Goal: Task Accomplishment & Management: Use online tool/utility

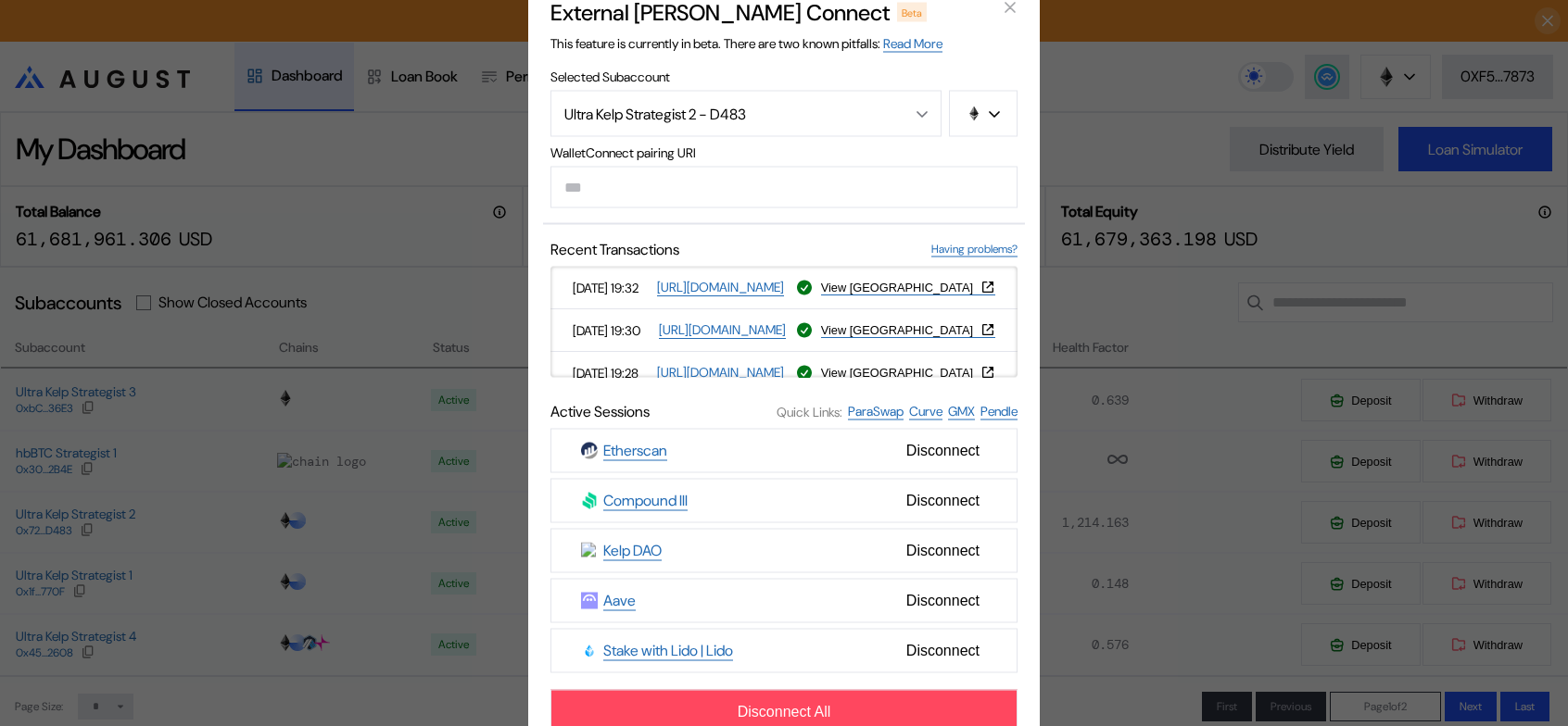
click at [1121, 124] on div "External [PERSON_NAME] Connect Beta This feature is currently in beta. There ar…" at bounding box center [784, 363] width 1568 height 726
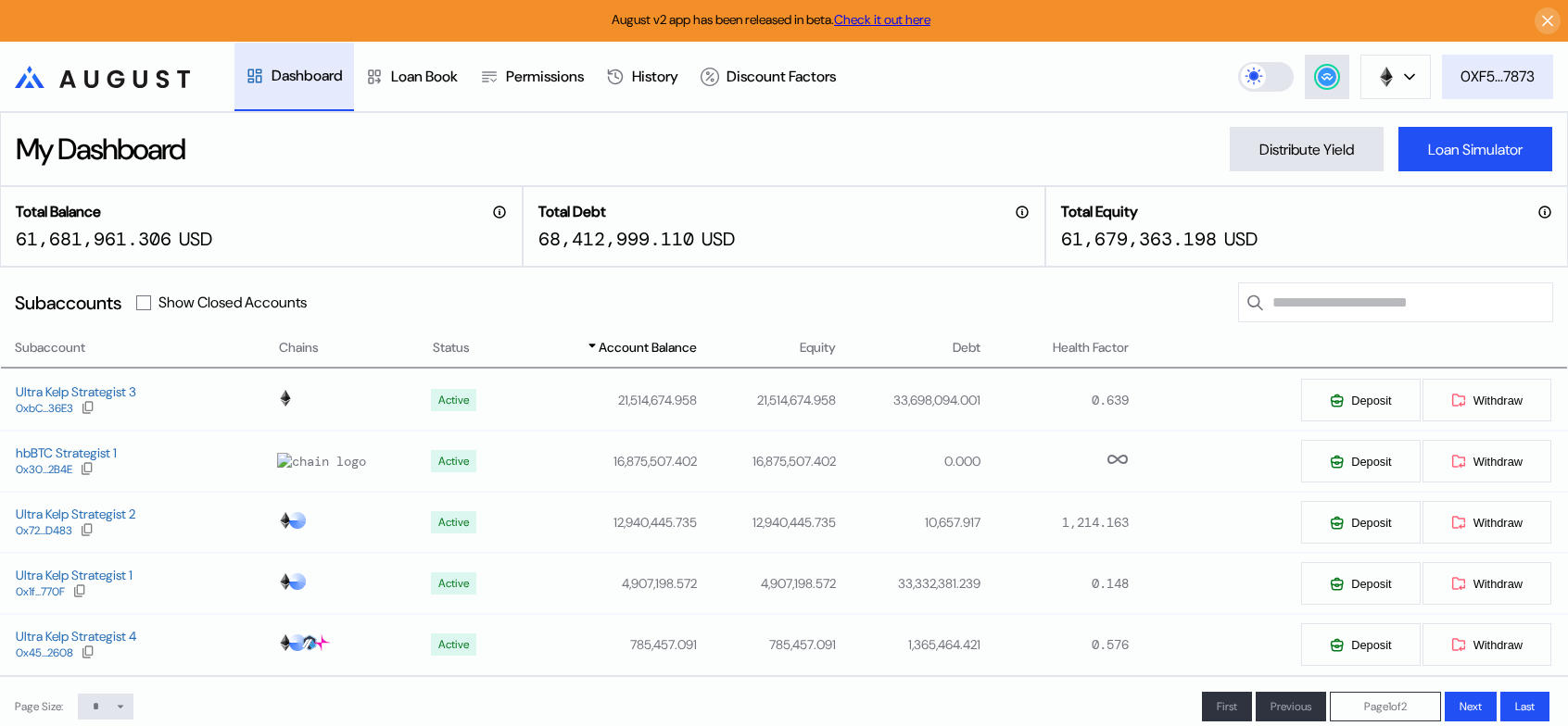
click at [1507, 77] on div "0XF5...7873" at bounding box center [1498, 76] width 74 height 19
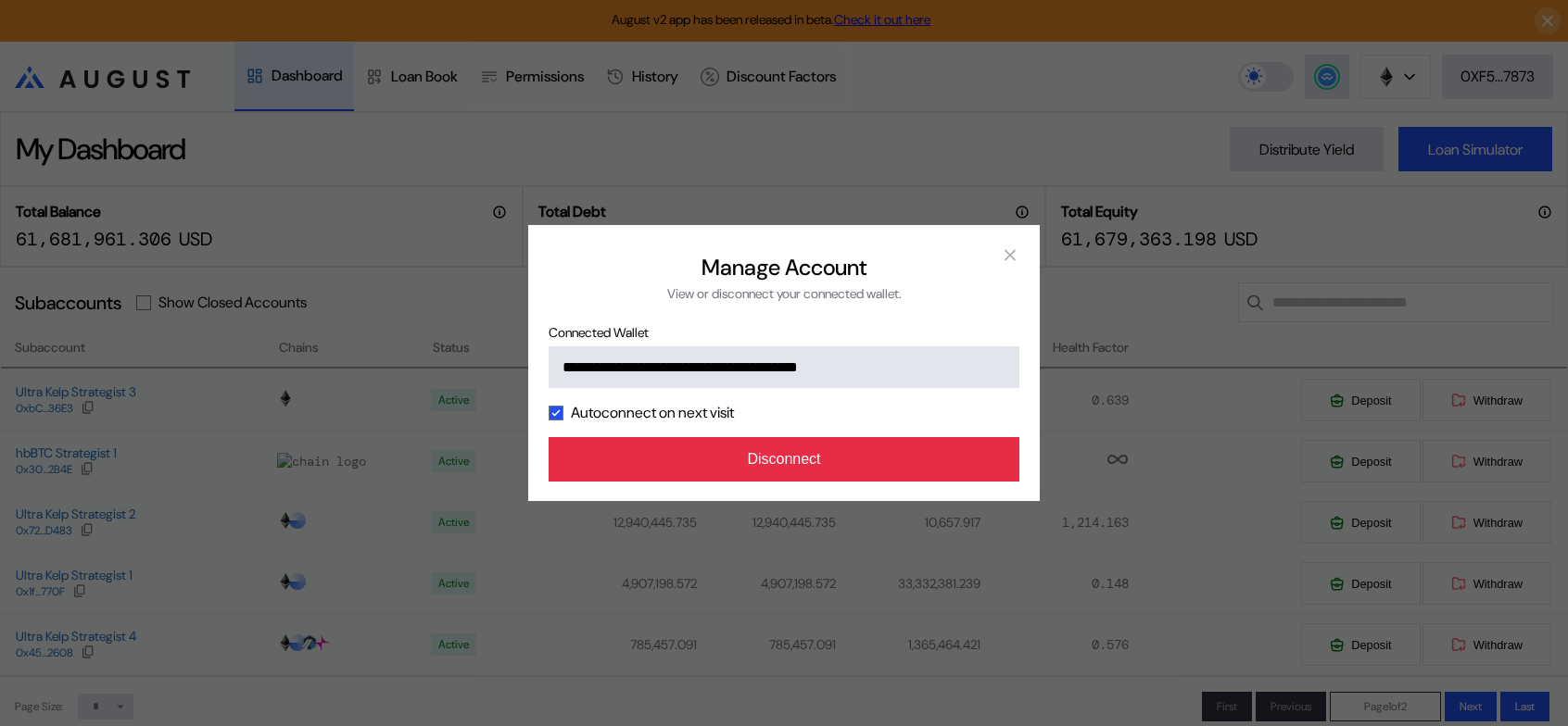
click at [823, 482] on button "Disconnect" at bounding box center [784, 459] width 470 height 45
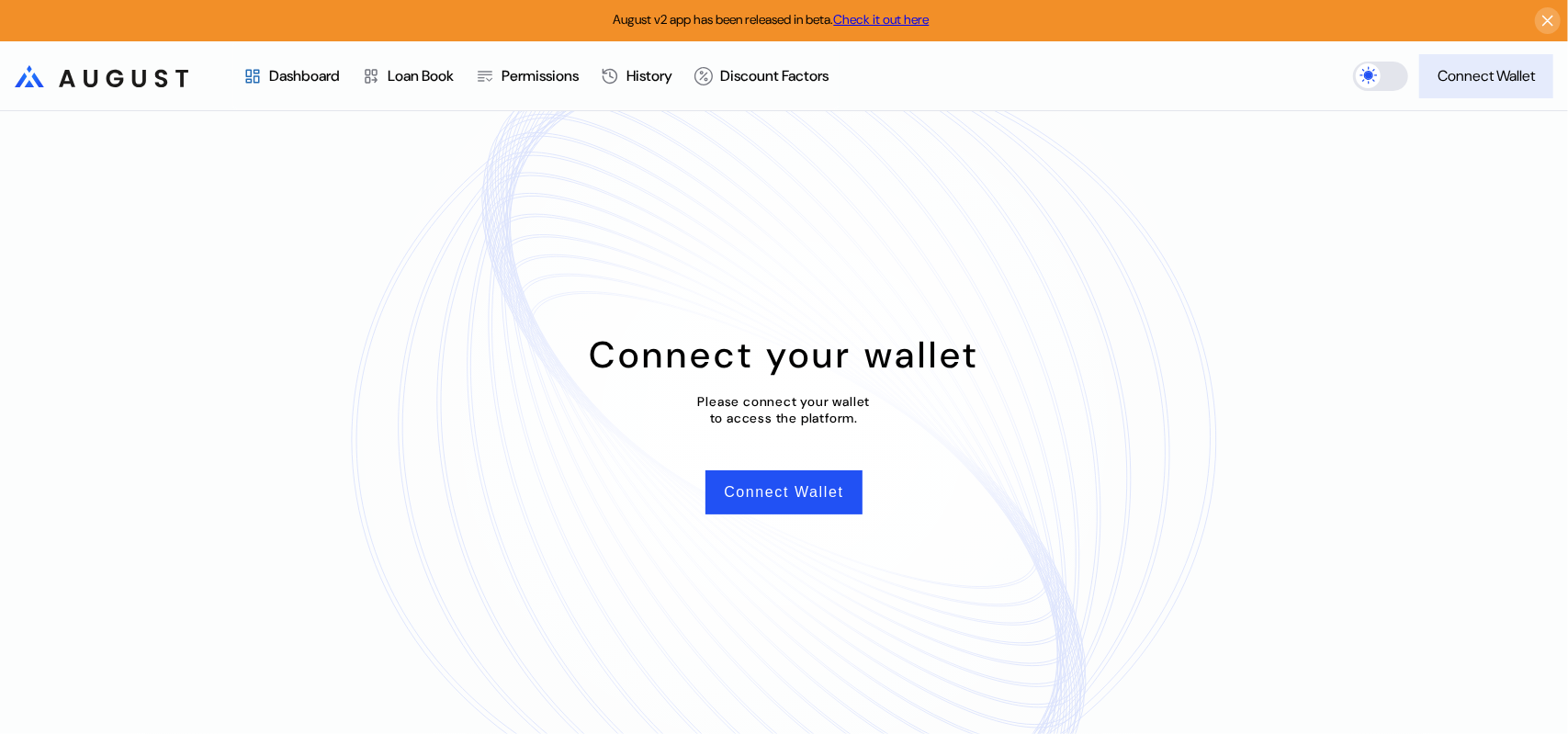
click at [1462, 61] on button "Connect Wallet" at bounding box center [1487, 76] width 134 height 44
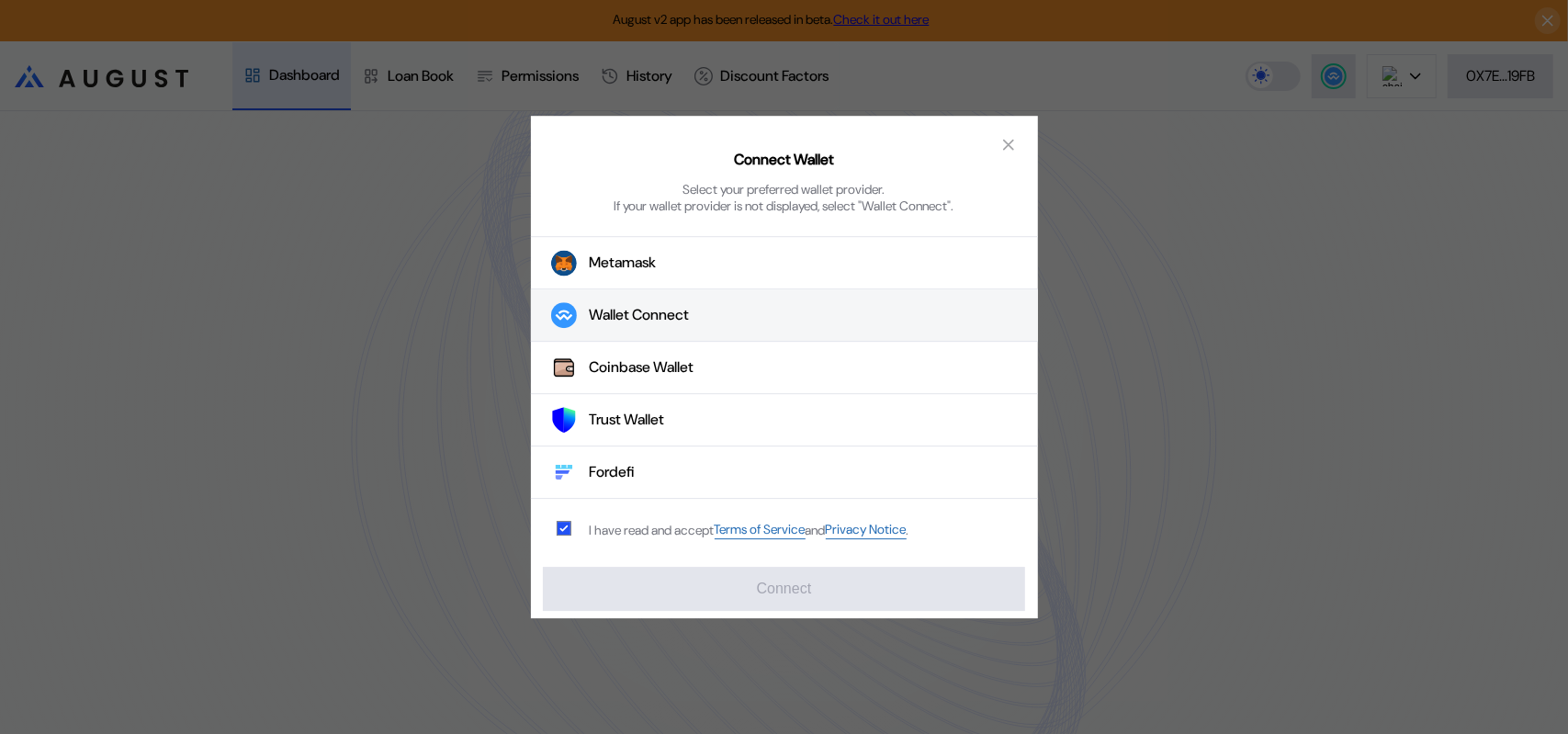
click at [641, 324] on div "Wallet Connect" at bounding box center [640, 315] width 100 height 19
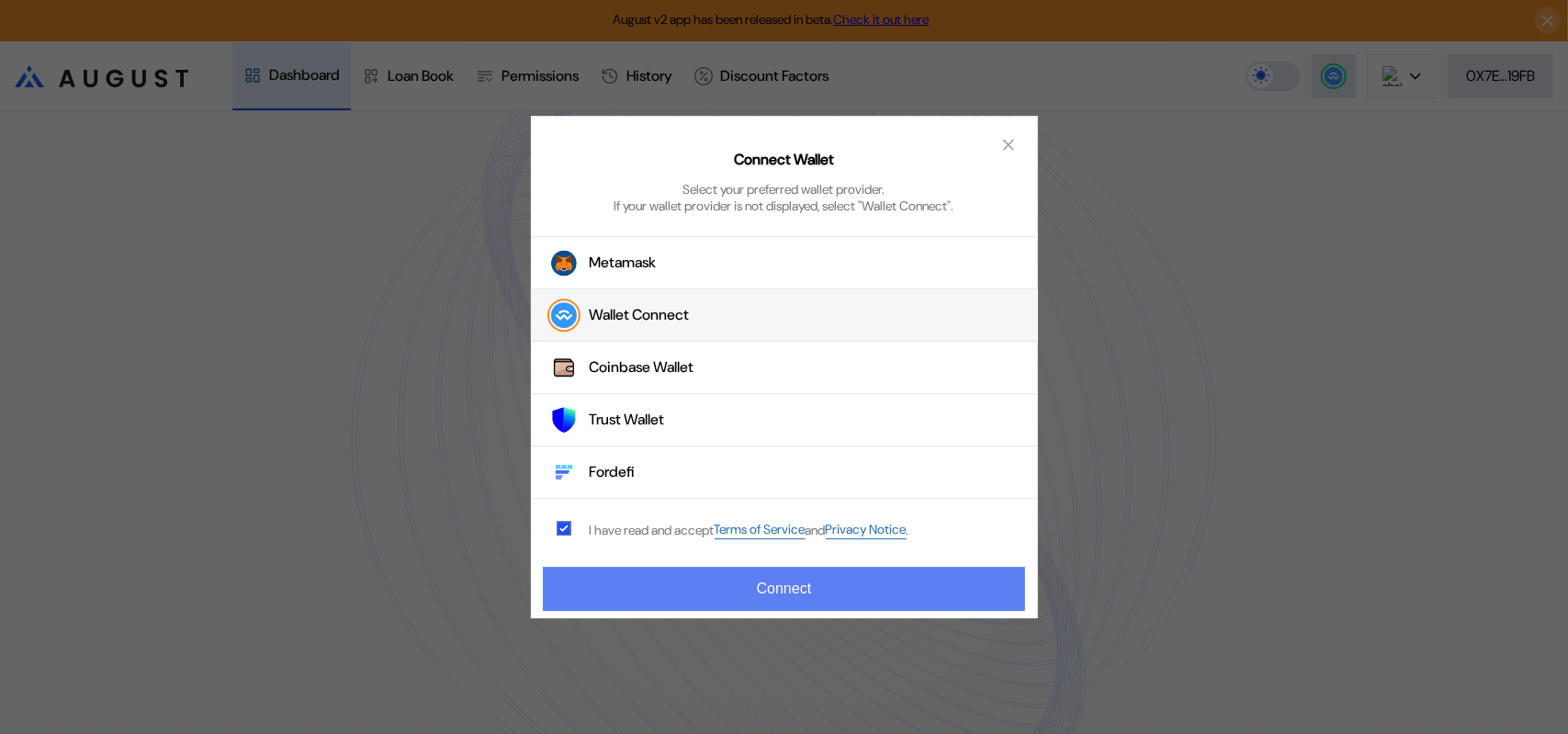
click at [757, 607] on button "Connect" at bounding box center [783, 588] width 481 height 44
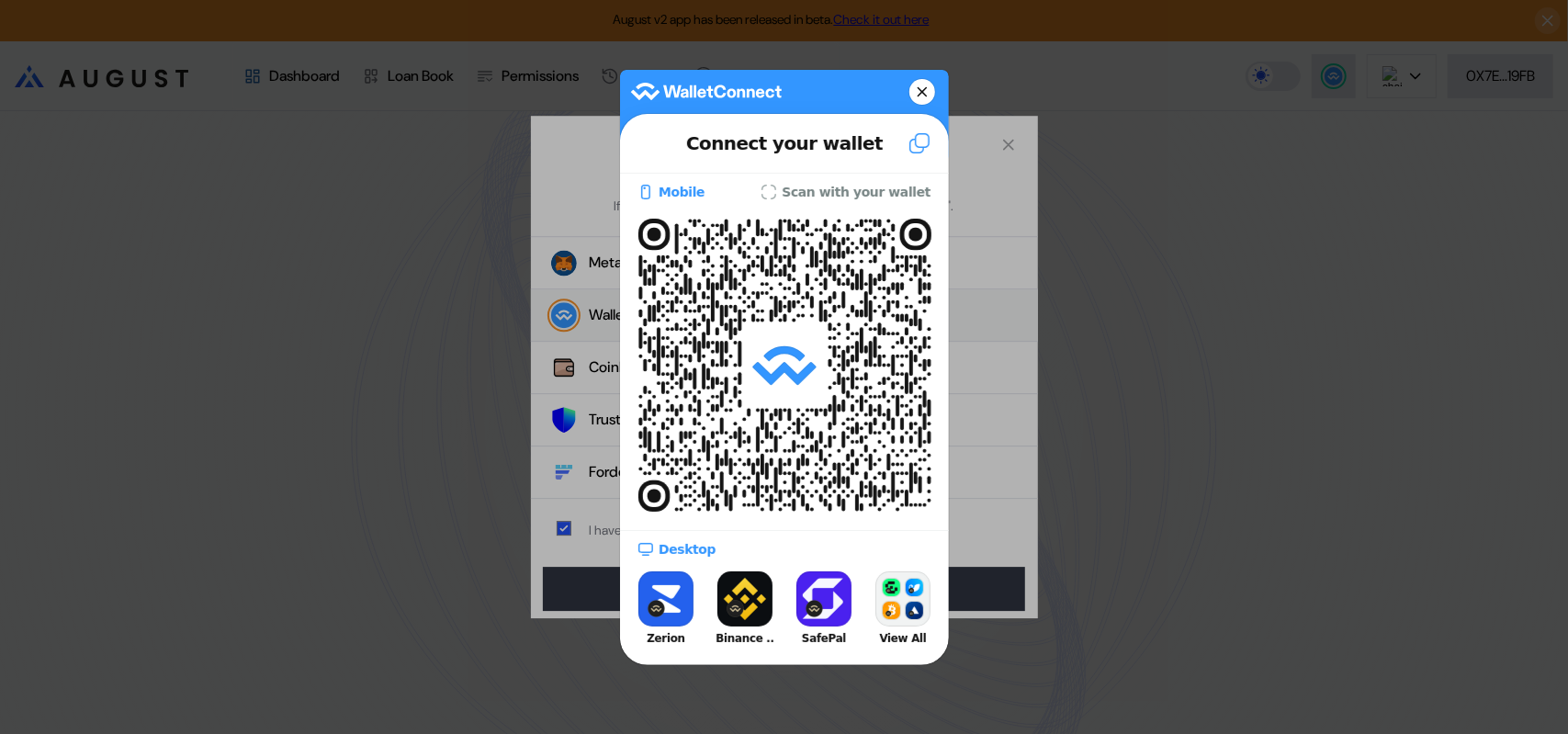
click at [915, 85] on button at bounding box center [922, 92] width 26 height 26
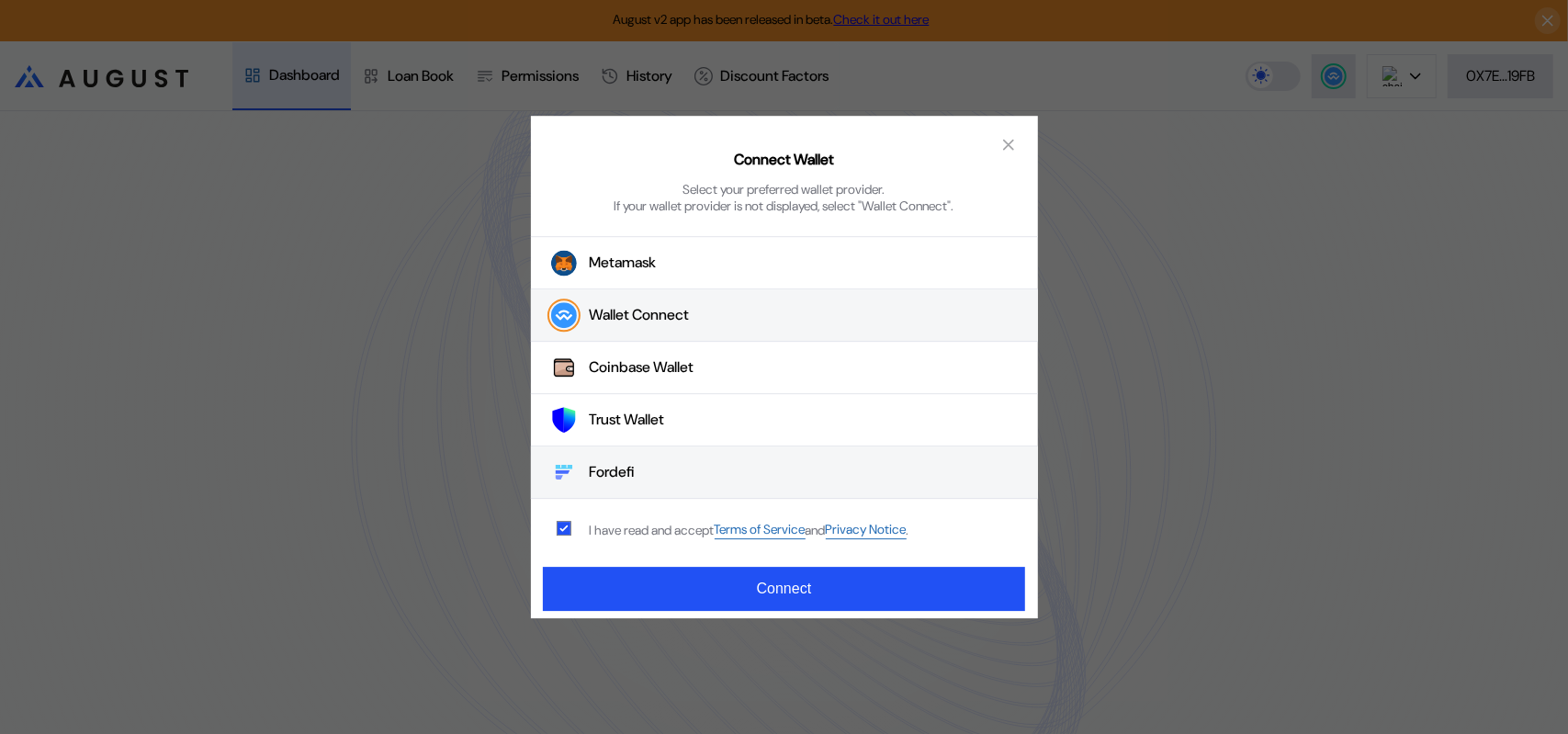
click at [606, 467] on button "Fordefi" at bounding box center [784, 473] width 507 height 52
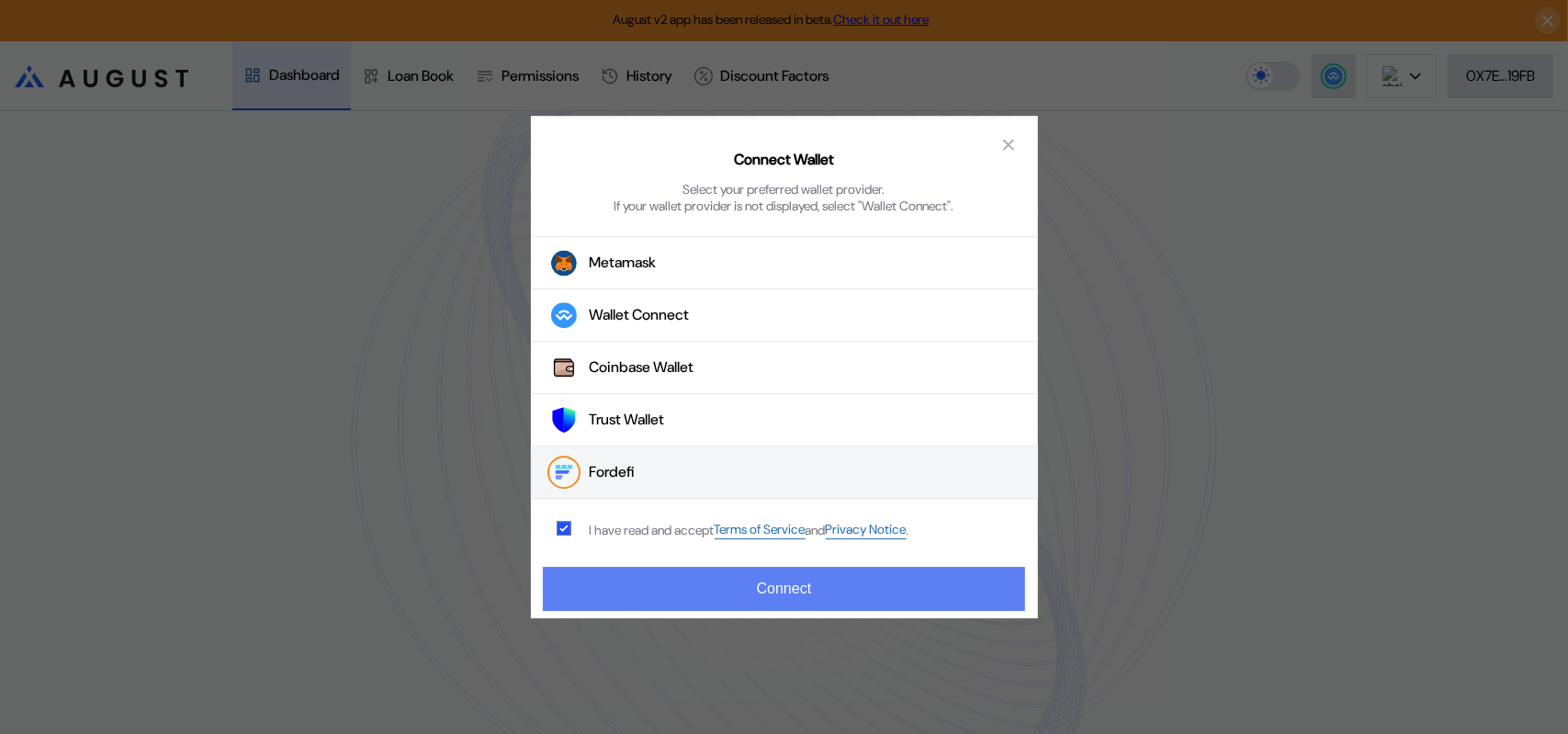
click at [769, 598] on button "Connect" at bounding box center [783, 588] width 481 height 44
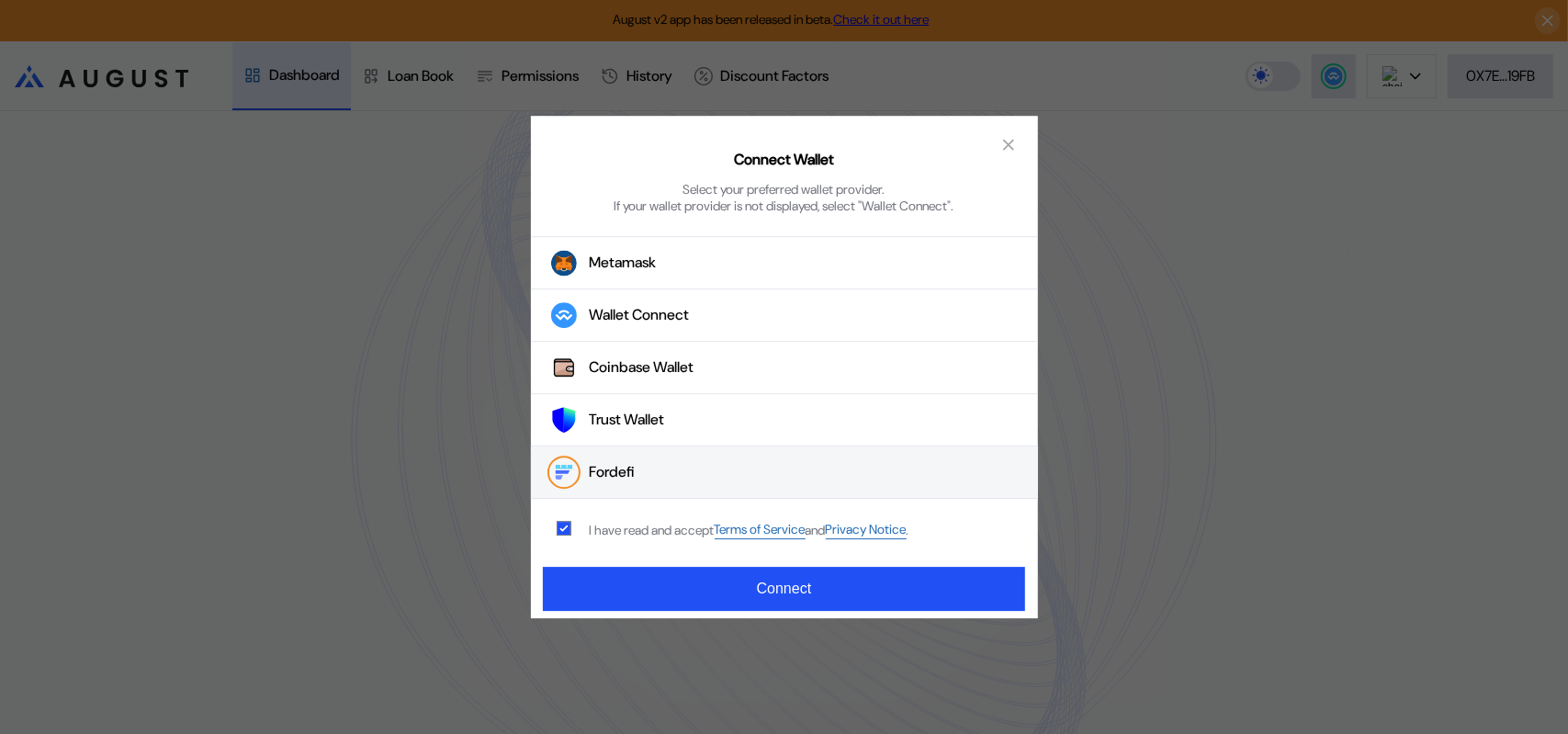
click at [791, 471] on button "Fordefi" at bounding box center [784, 473] width 507 height 52
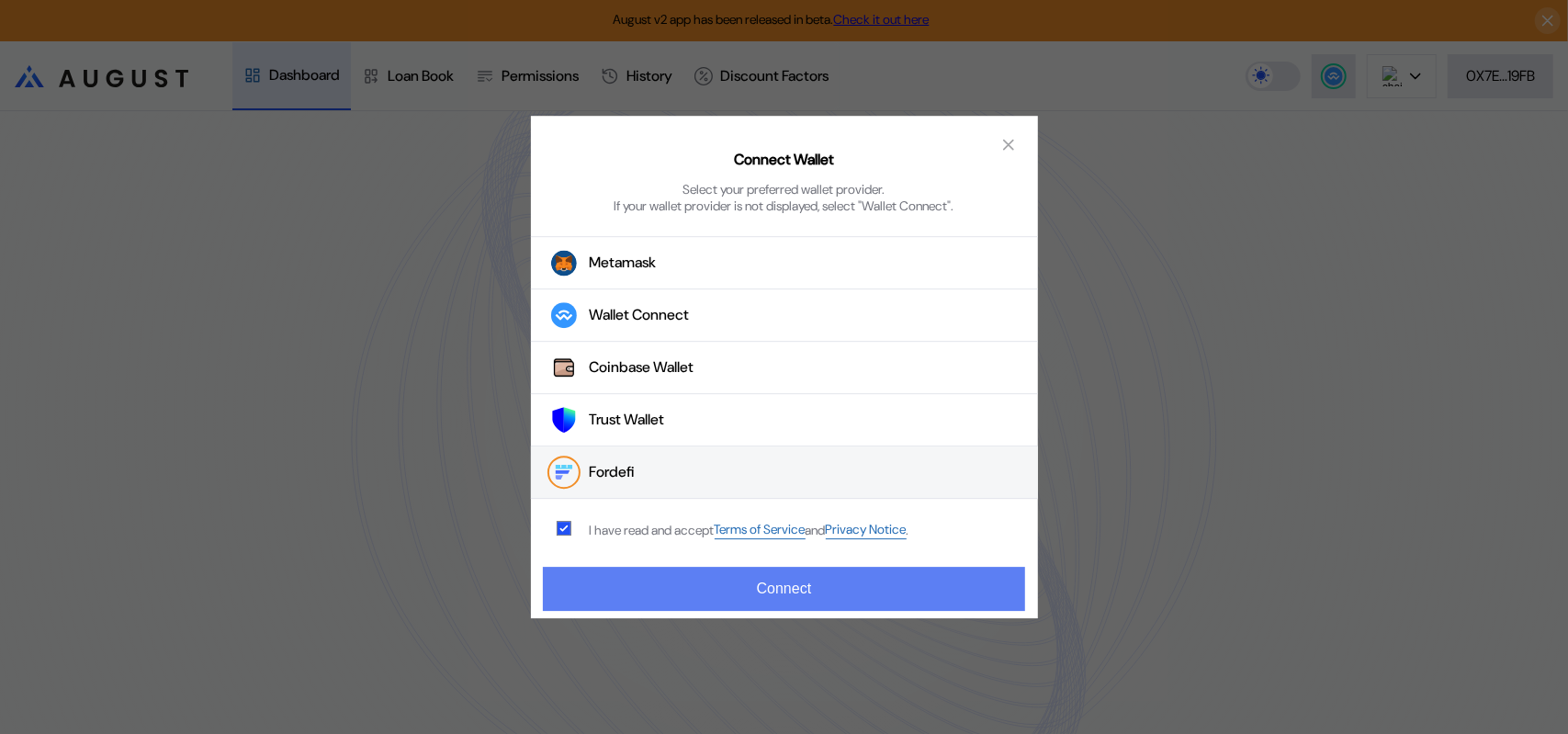
click at [795, 592] on button "Connect" at bounding box center [783, 588] width 481 height 44
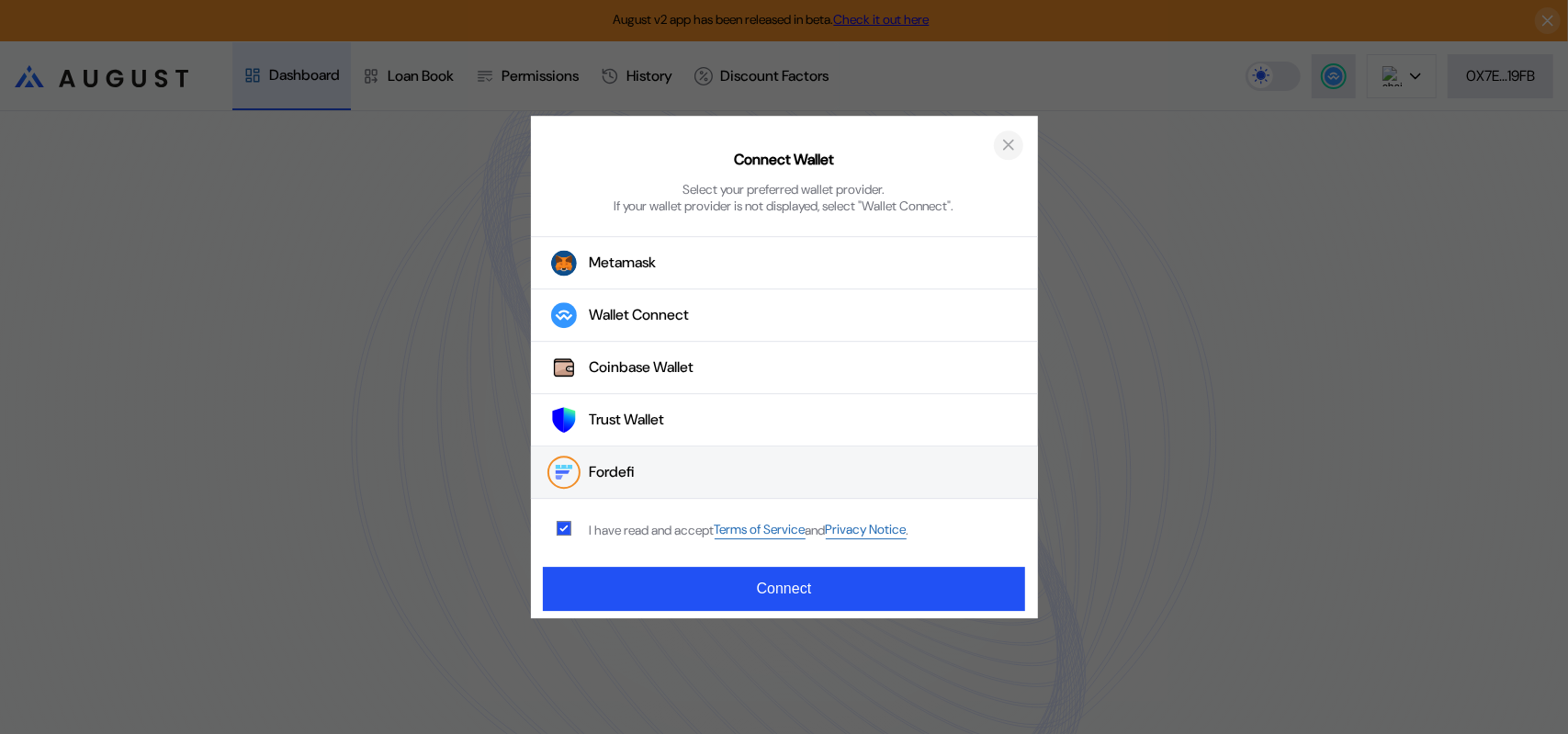
click at [1005, 140] on icon "close modal" at bounding box center [1008, 145] width 18 height 19
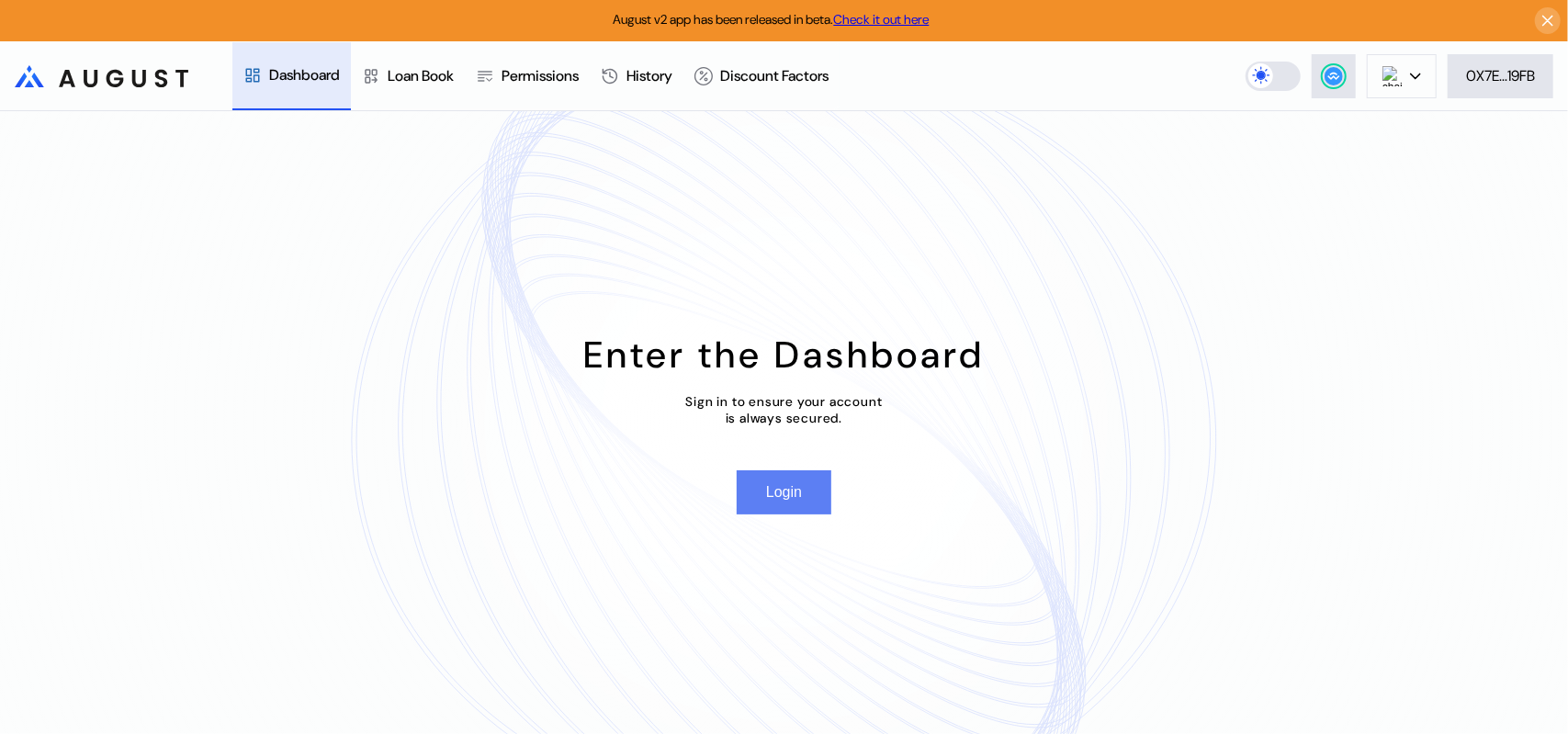
click at [774, 513] on button "Login" at bounding box center [784, 492] width 95 height 44
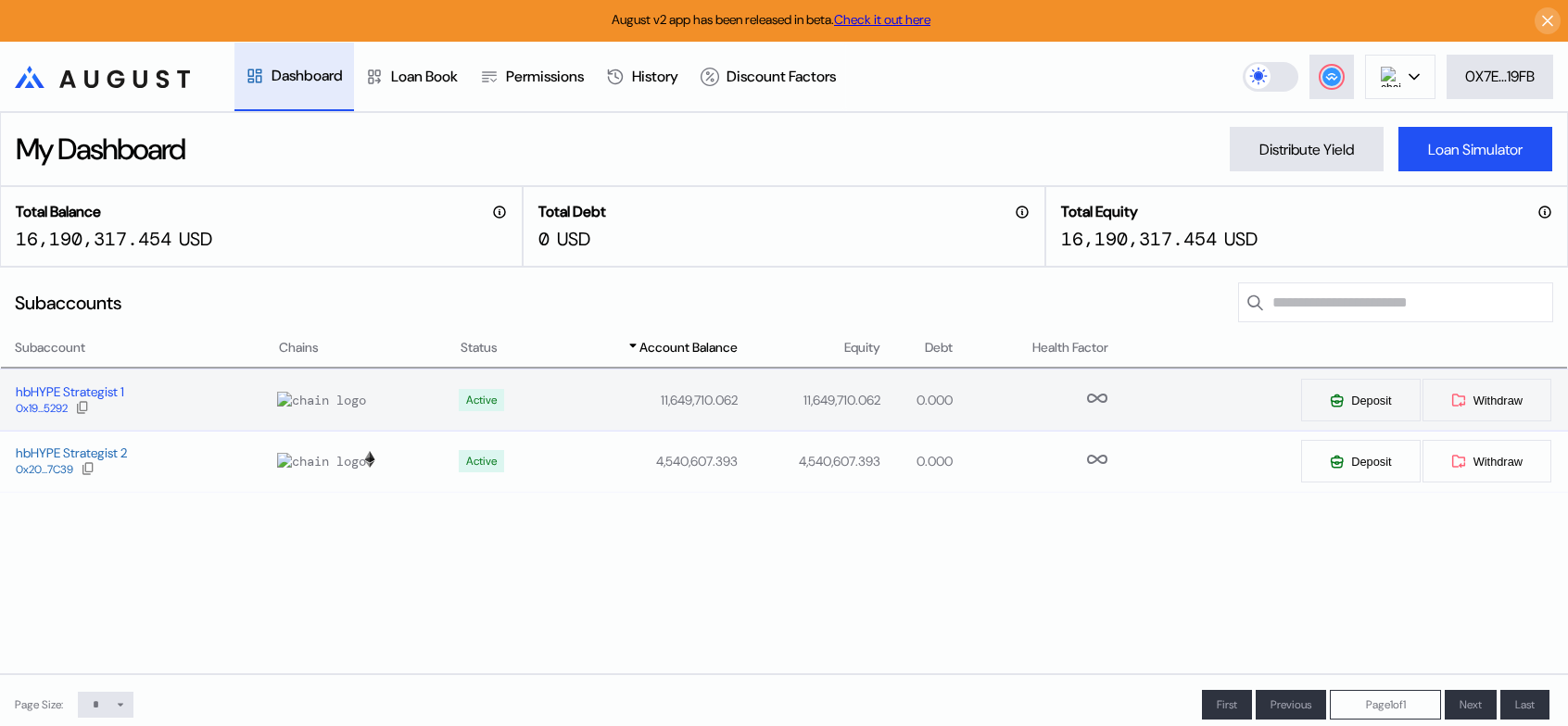
click at [97, 401] on div "hbHYPE Strategist 1" at bounding box center [71, 391] width 109 height 16
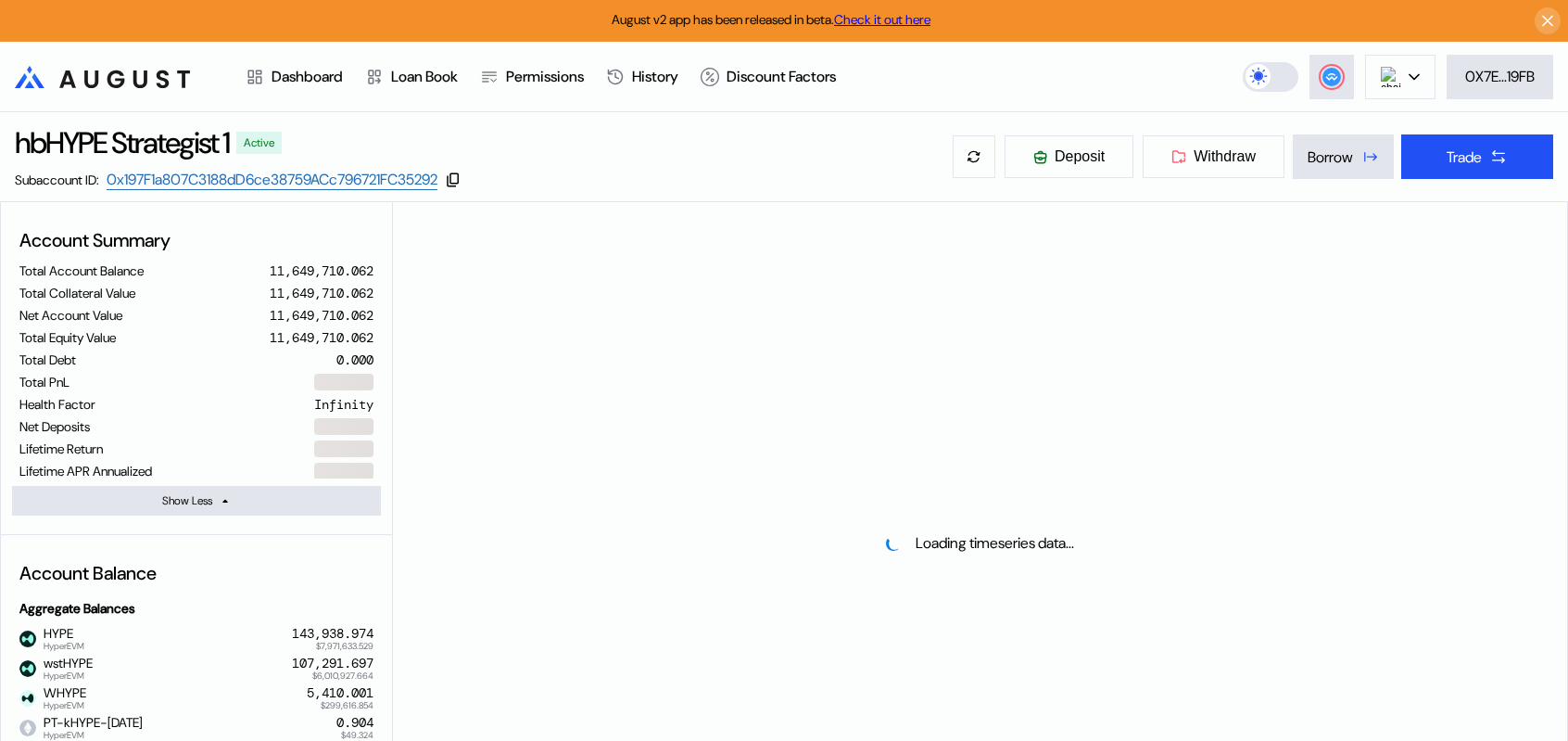
select select "*"
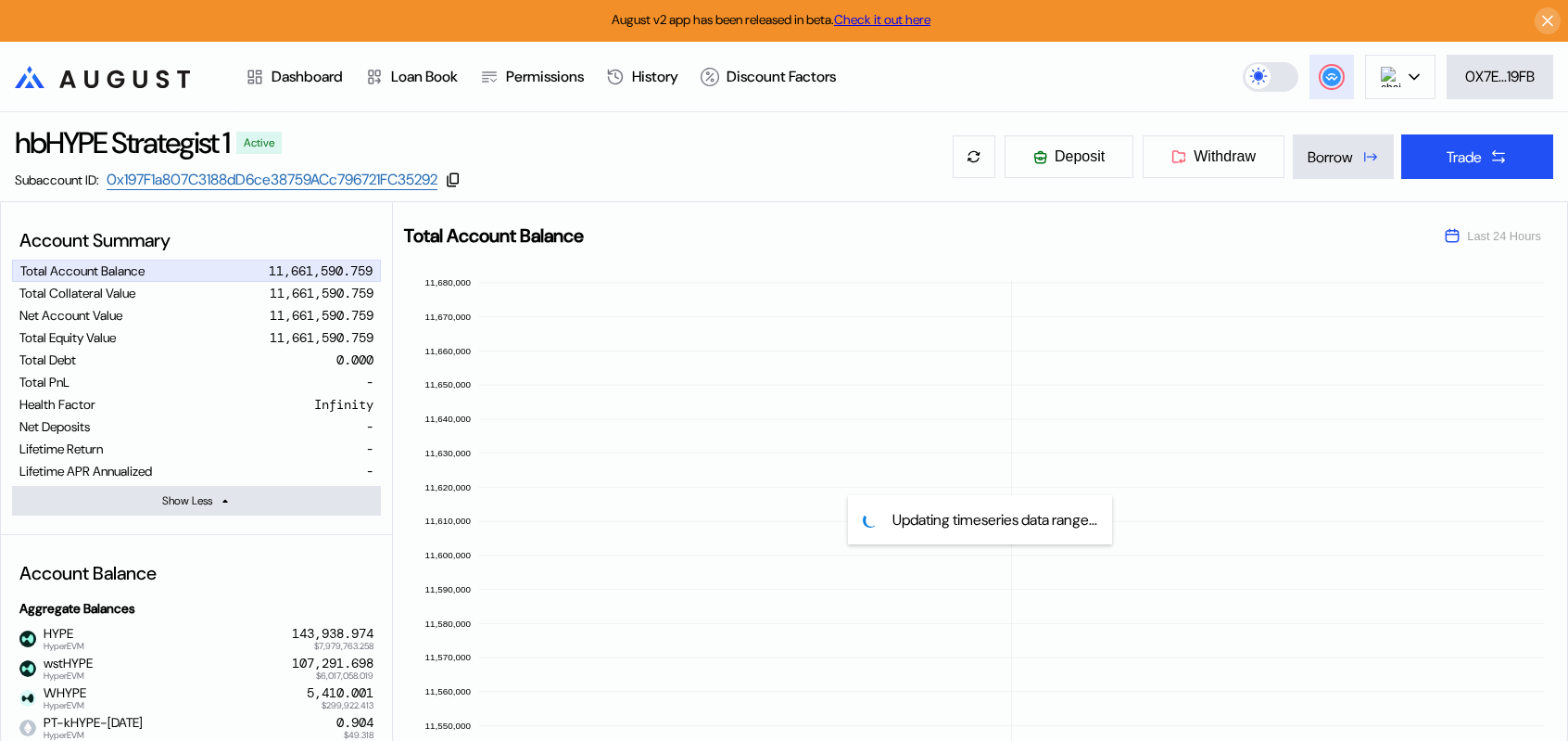
click at [1329, 76] on circle at bounding box center [1331, 76] width 18 height 18
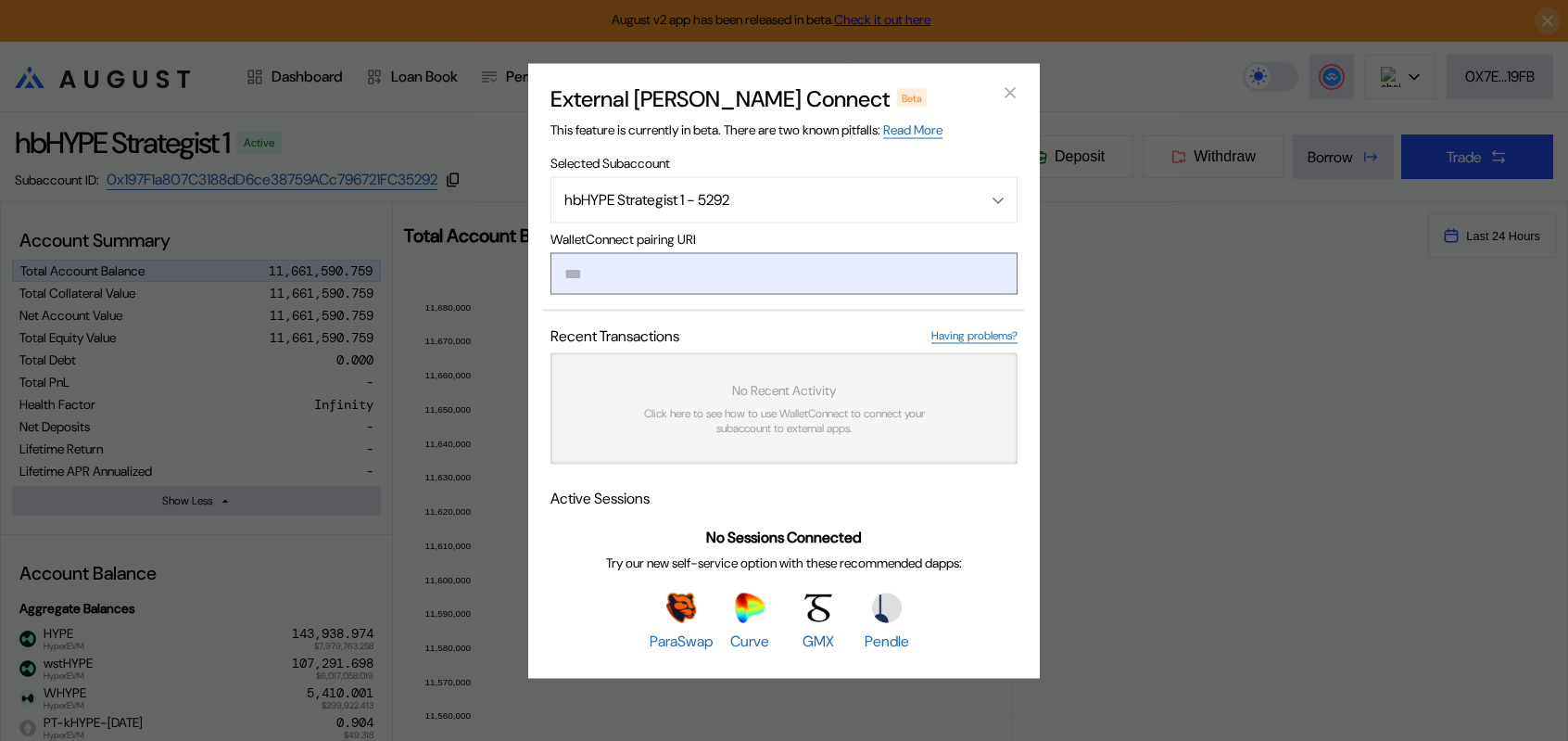
type input "**********"
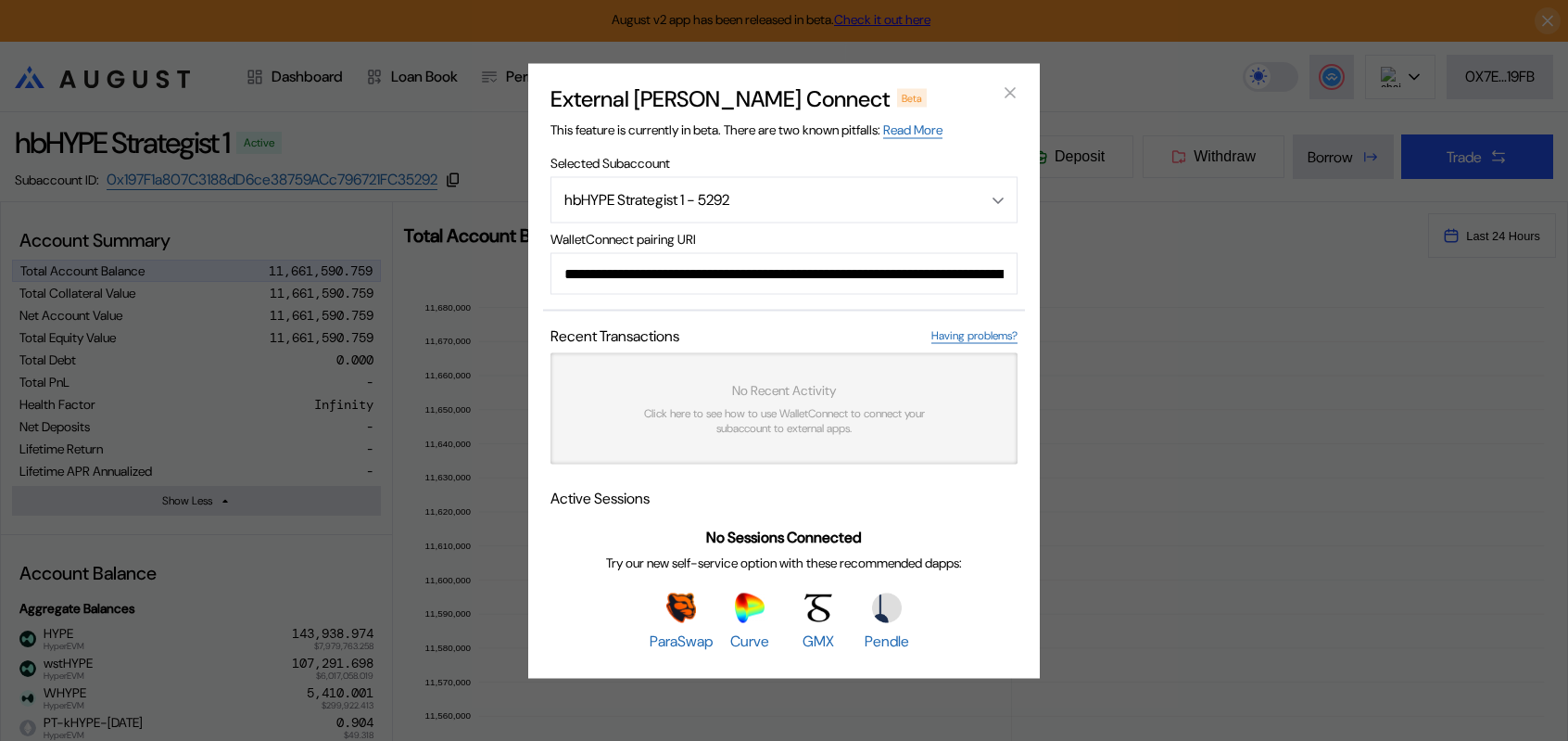
scroll to position [0, 1116]
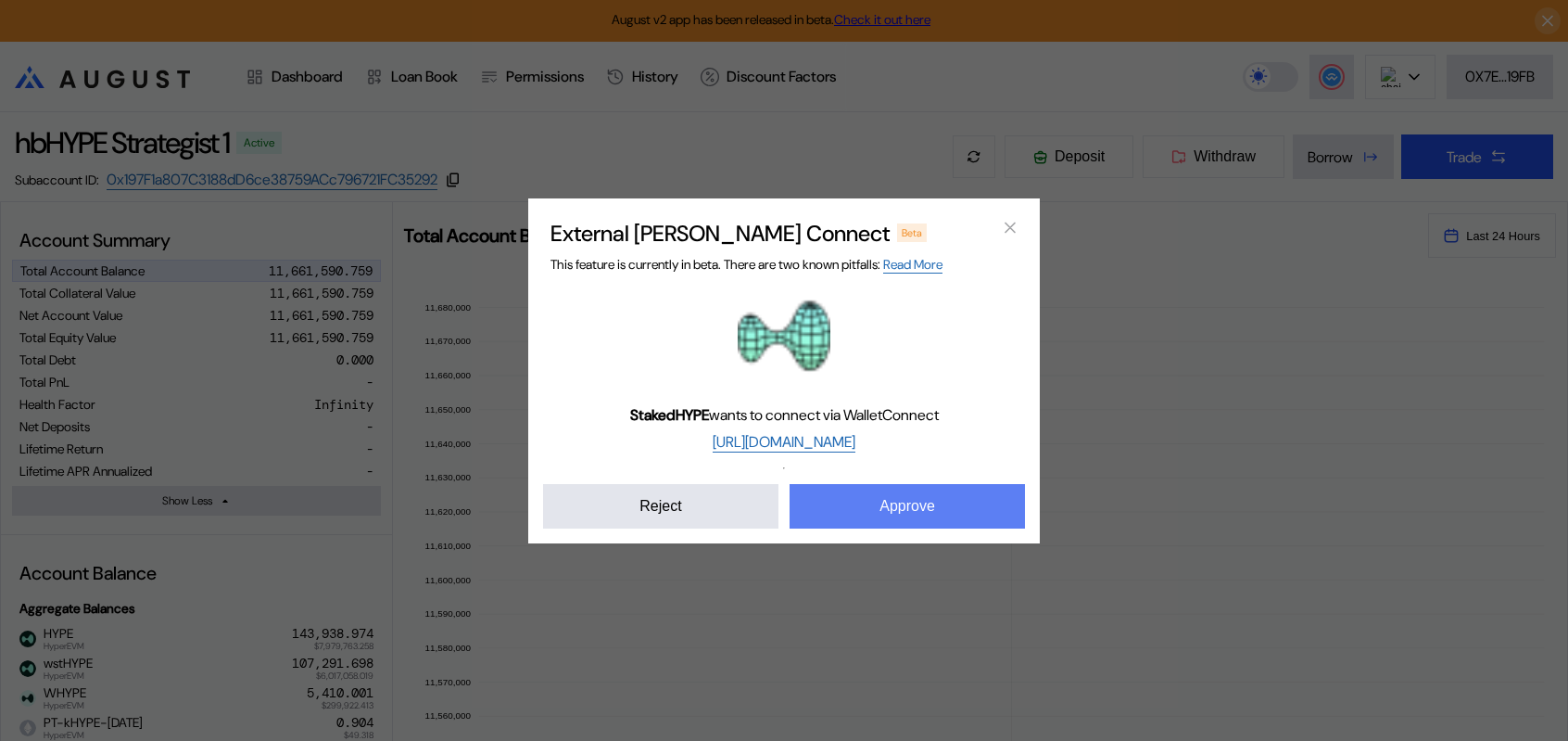
click at [875, 529] on button "Approve" at bounding box center [907, 506] width 236 height 45
